Goal: Navigation & Orientation: Find specific page/section

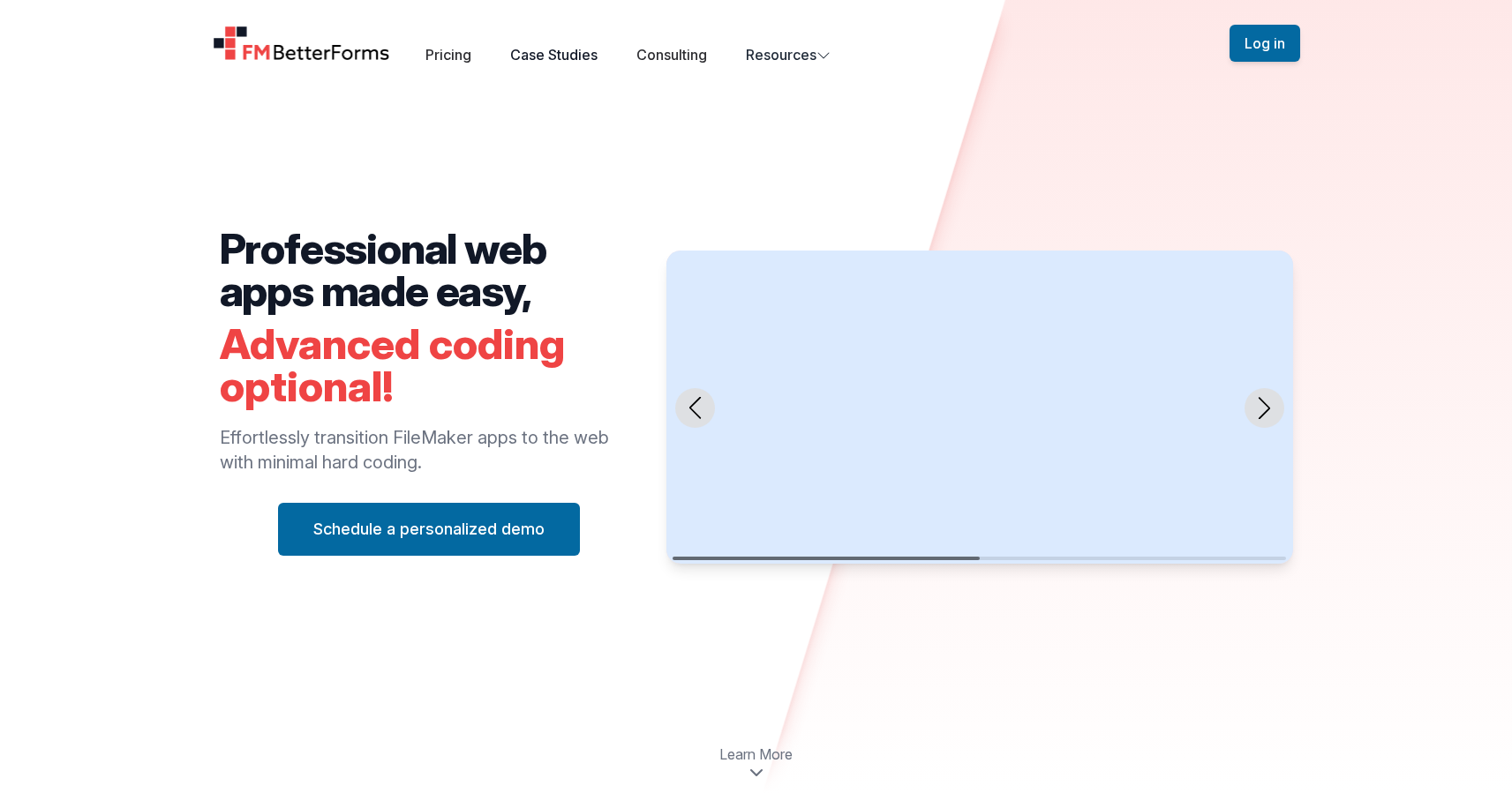
click at [574, 63] on link "Case Studies" at bounding box center [554, 55] width 87 height 18
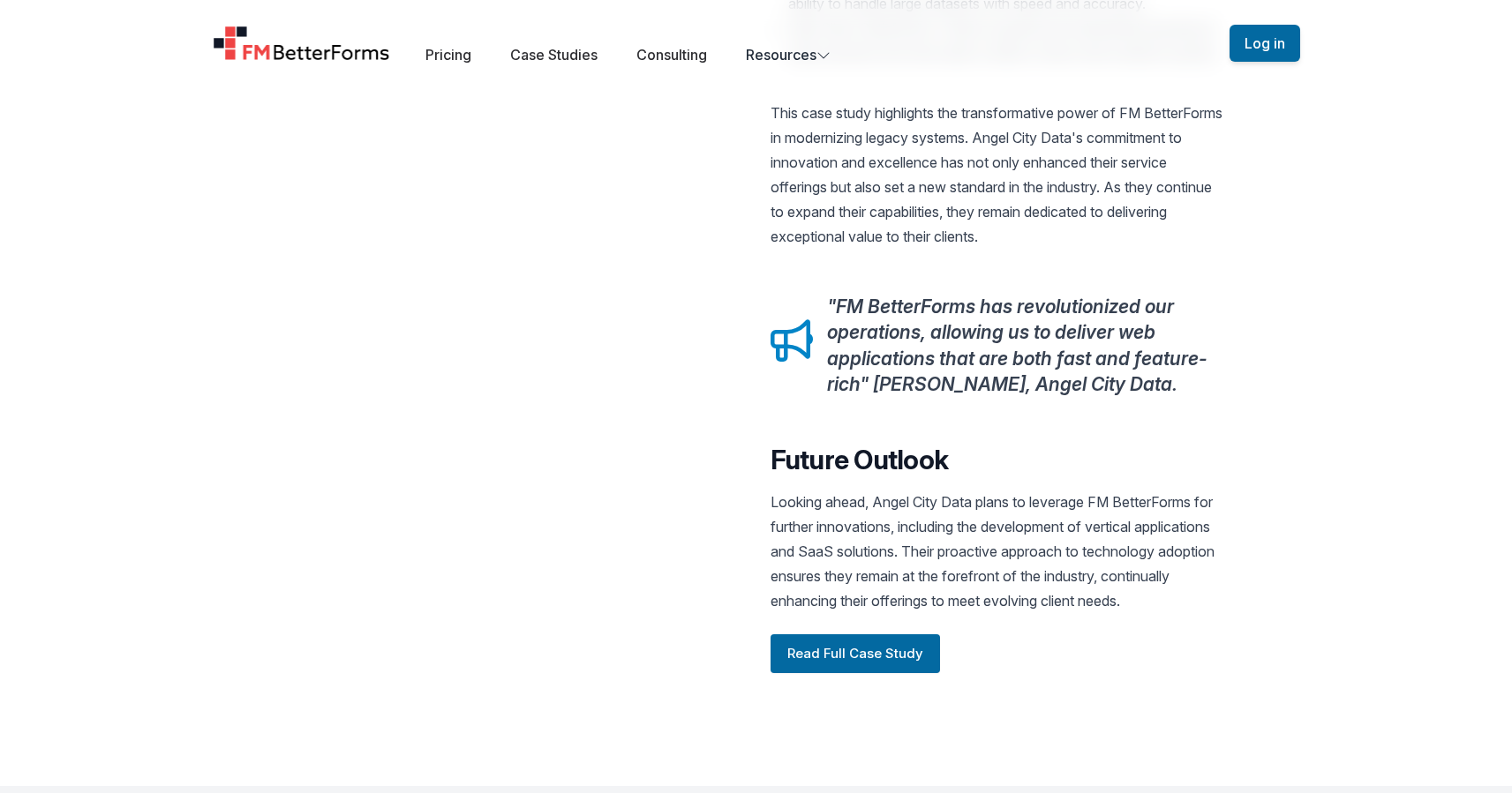
scroll to position [2464, 0]
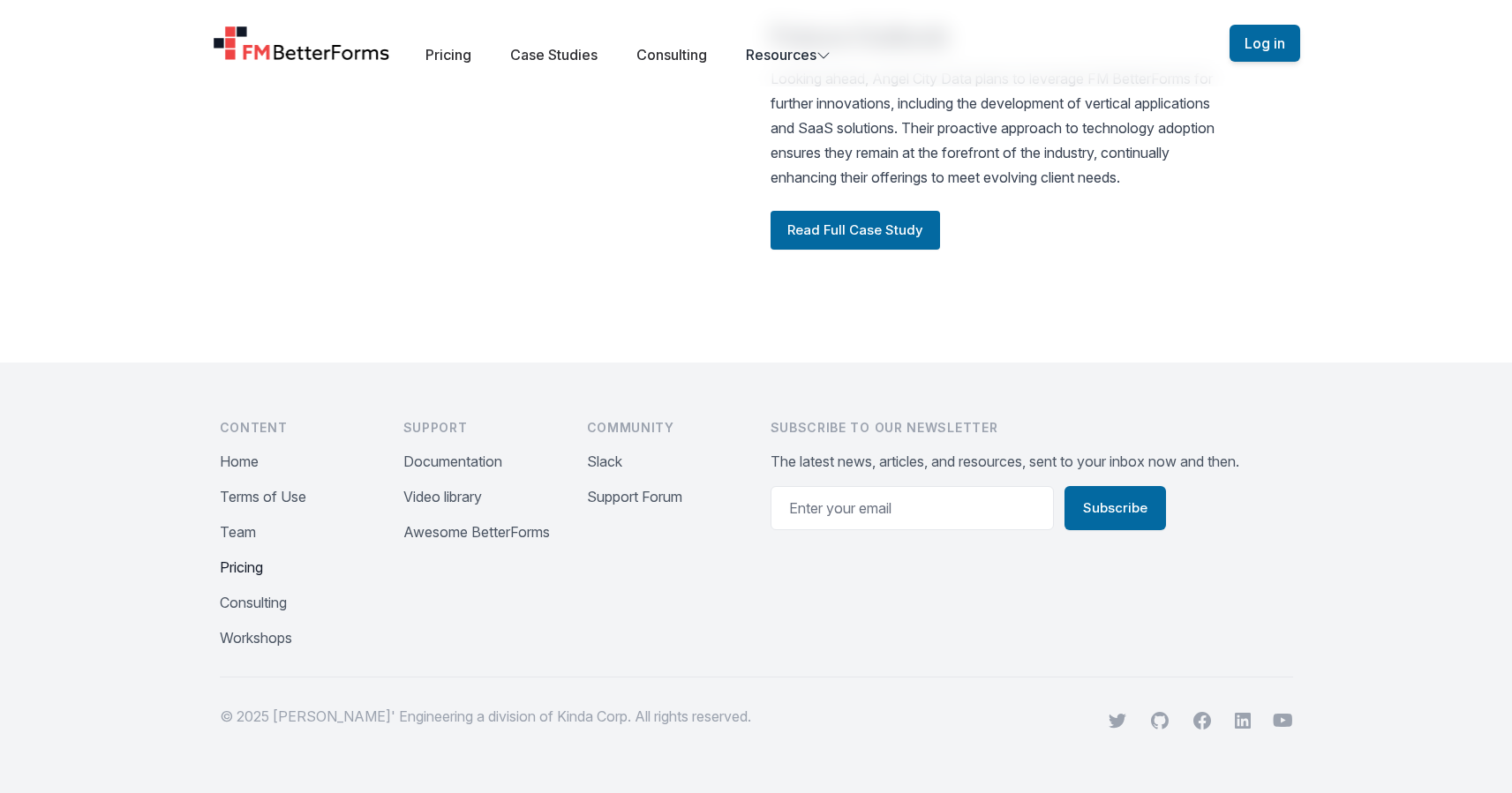
click at [251, 575] on button "Pricing" at bounding box center [241, 567] width 43 height 21
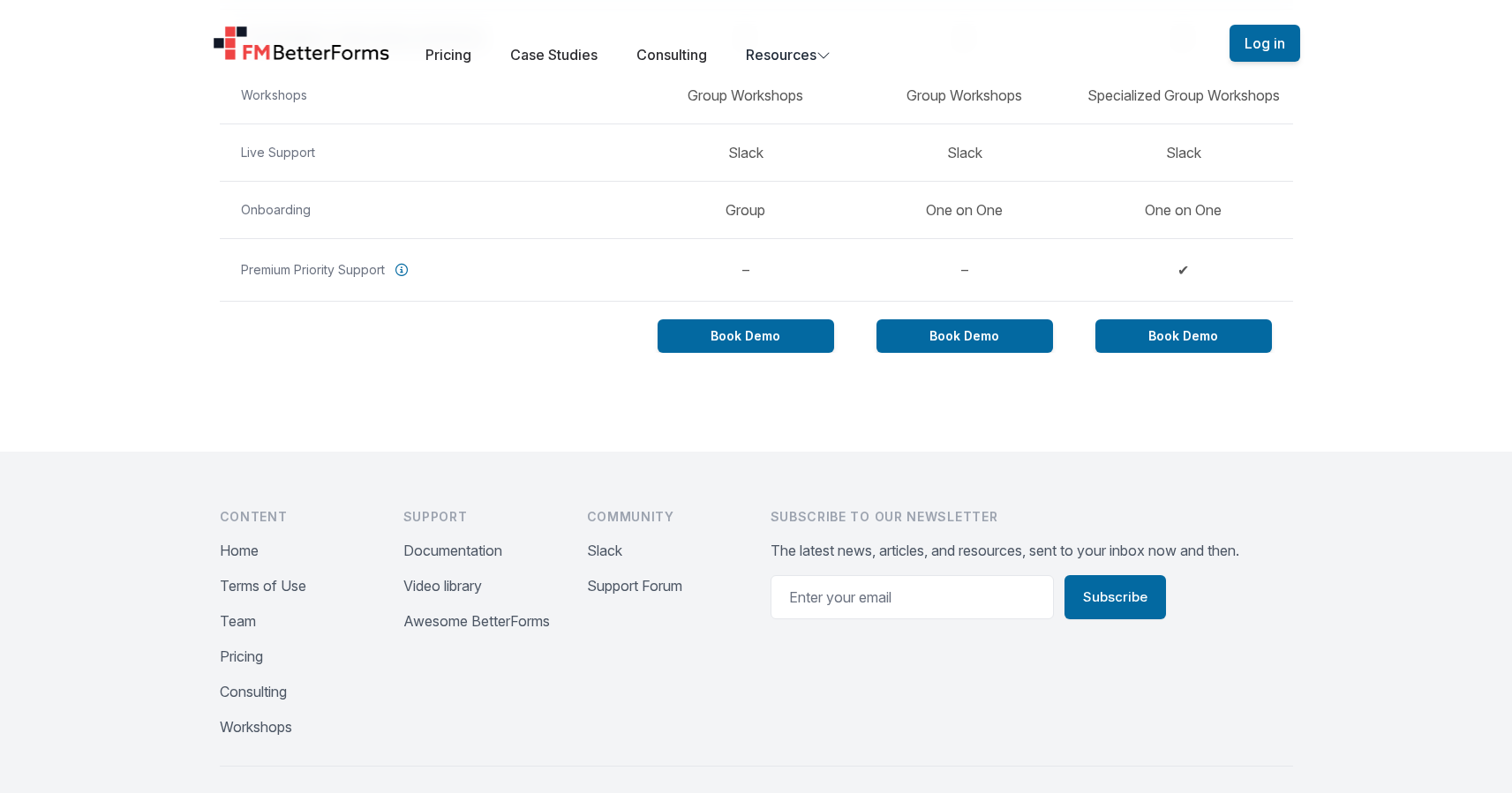
scroll to position [1602, 0]
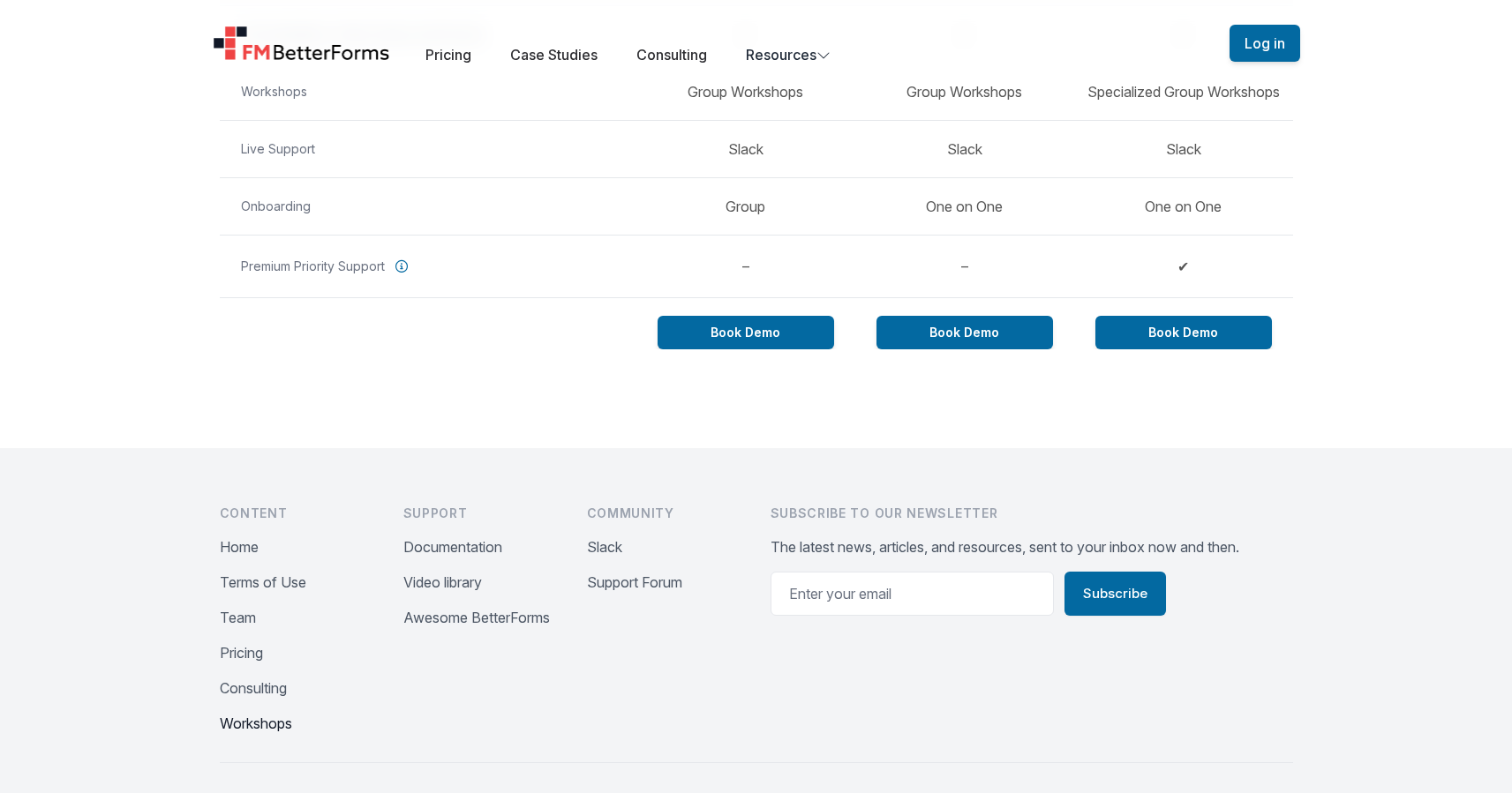
click at [275, 732] on button "Workshops" at bounding box center [256, 723] width 72 height 21
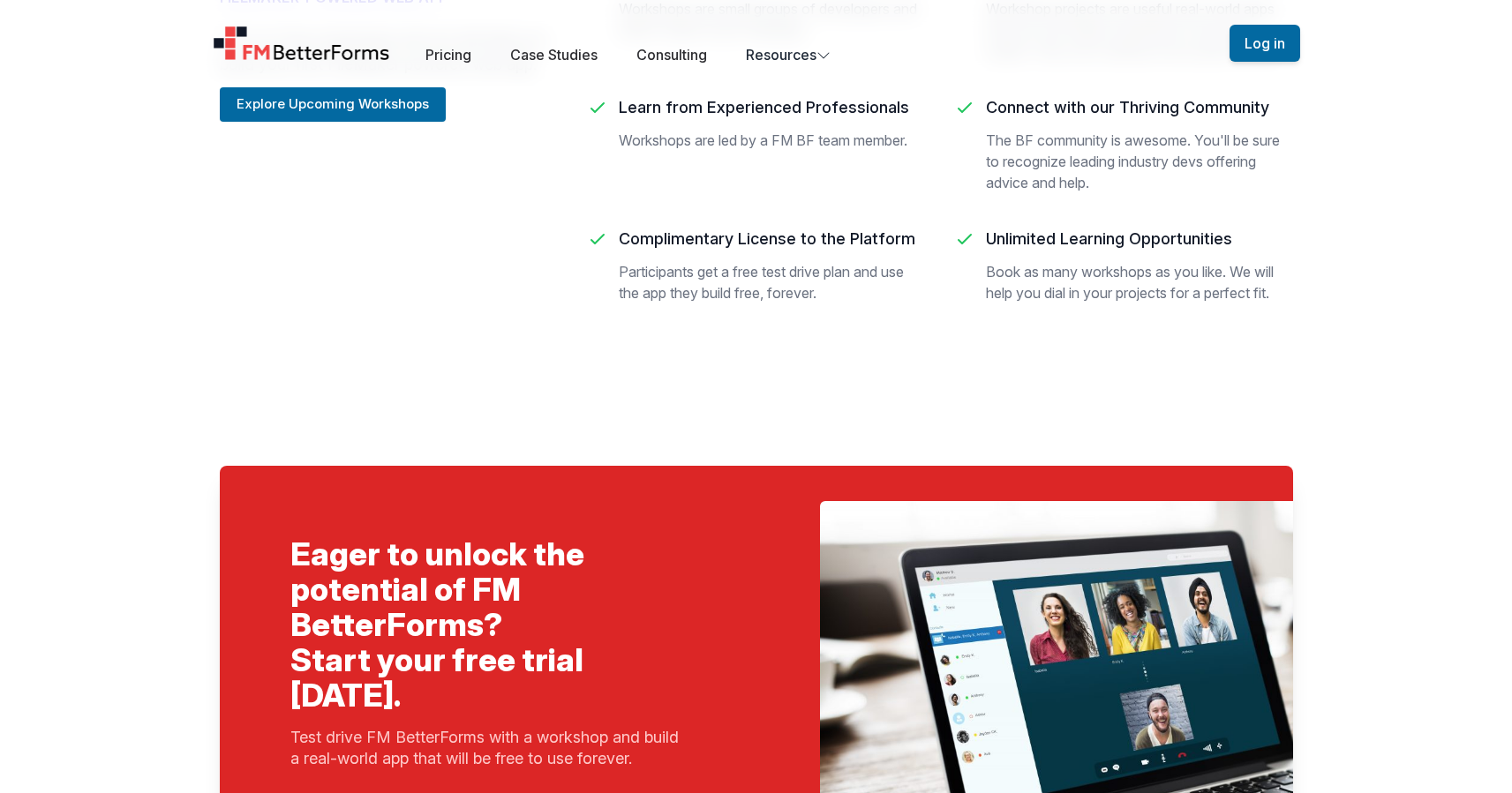
scroll to position [874, 0]
